Goal: Information Seeking & Learning: Check status

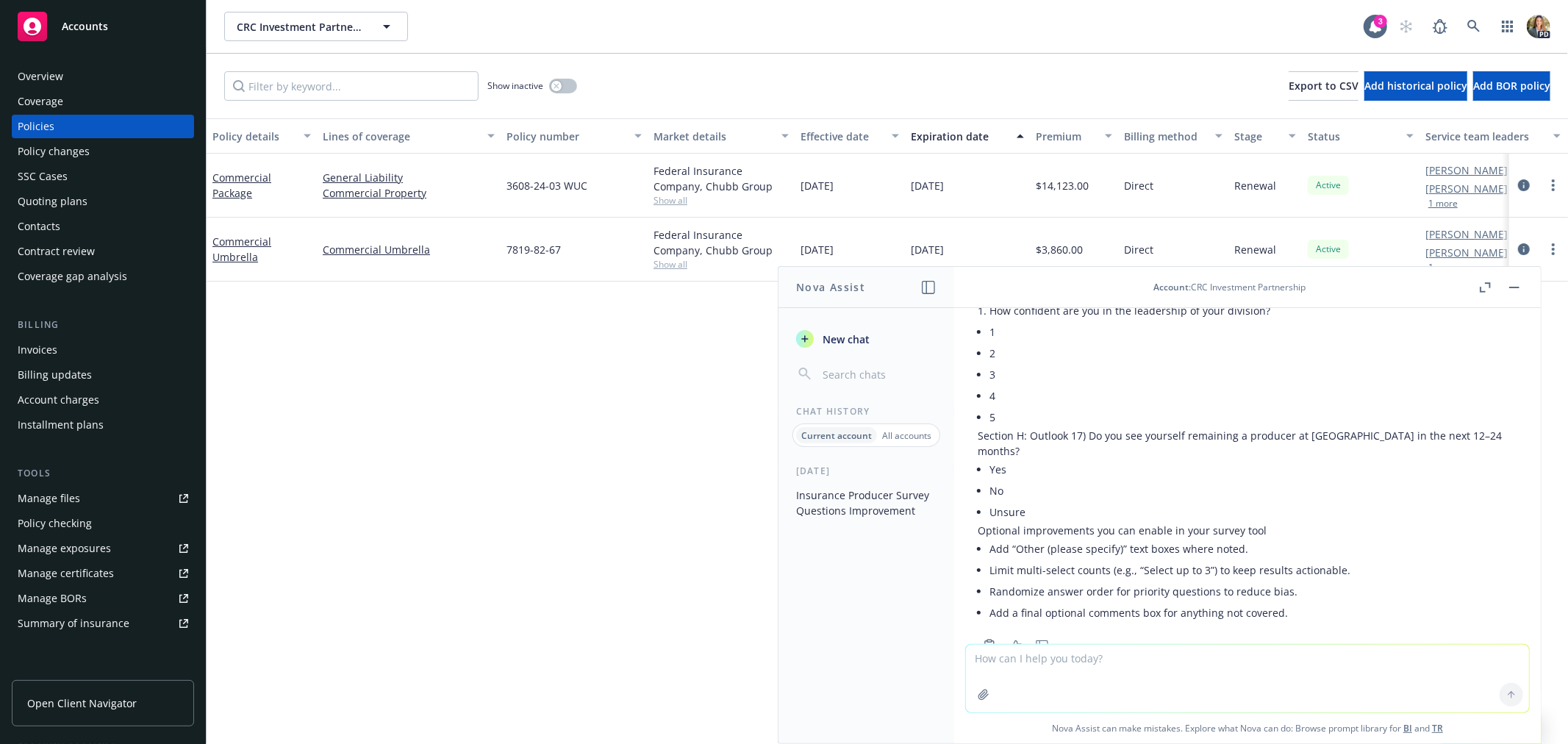
scroll to position [2361, 0]
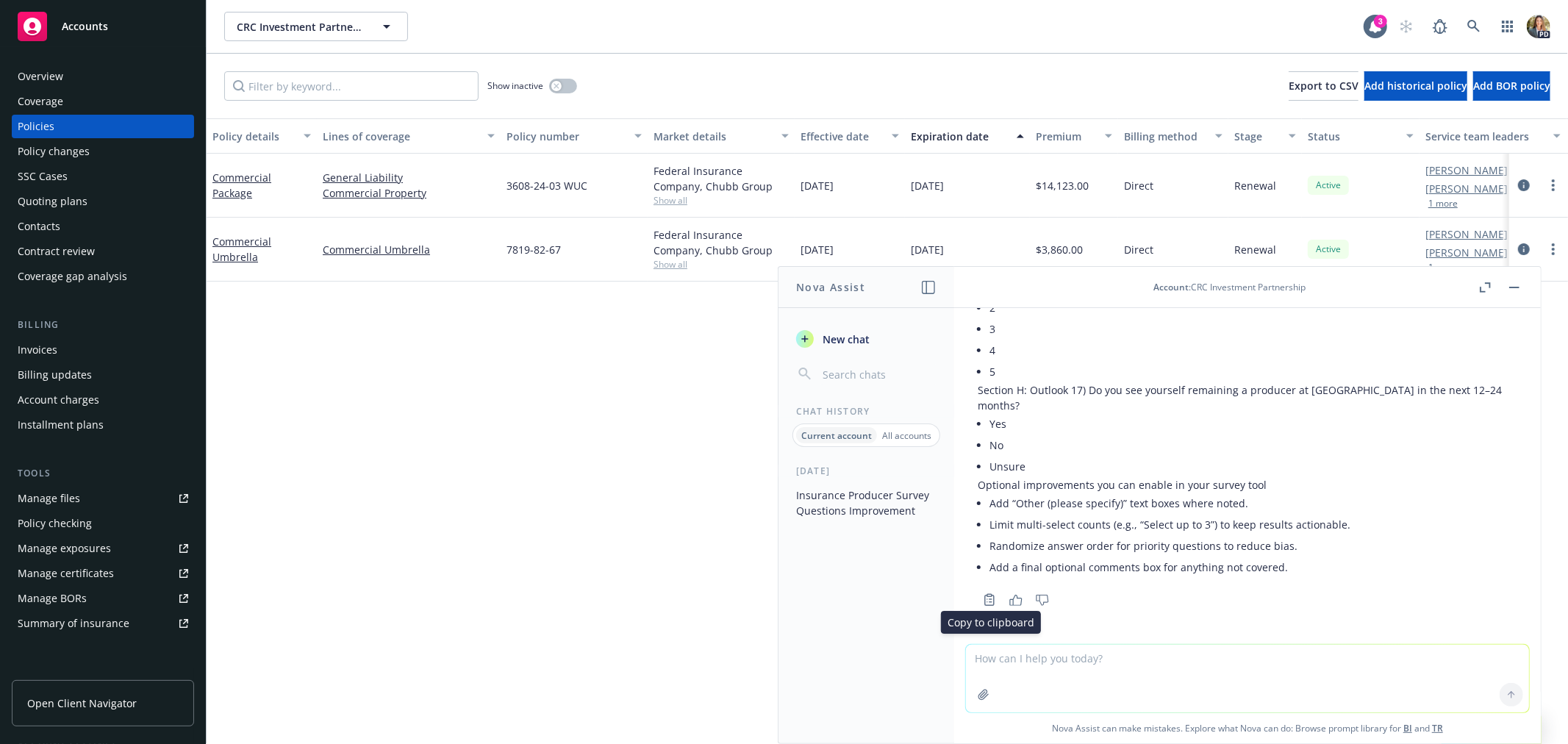
click at [990, 598] on icon "Copy to clipboard" at bounding box center [989, 600] width 14 height 14
